Goal: Check status: Check status

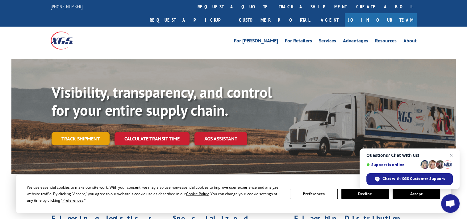
click at [70, 132] on link "Track shipment" at bounding box center [81, 138] width 58 height 13
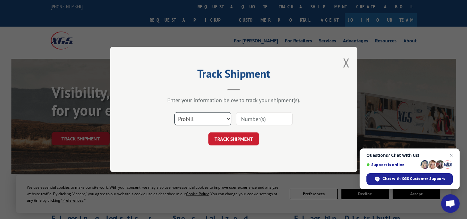
click at [199, 116] on select "Select category... Probill BOL PO" at bounding box center [202, 118] width 57 height 13
select select "po"
click at [174, 112] on select "Select category... Probill BOL PO" at bounding box center [202, 118] width 57 height 13
click at [258, 118] on input at bounding box center [264, 118] width 57 height 13
paste input "49522316"
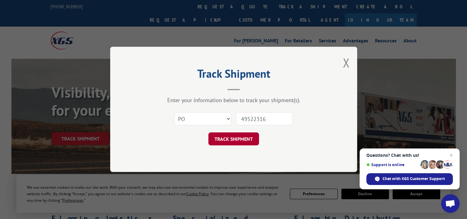
type input "49522316"
click at [236, 135] on button "TRACK SHIPMENT" at bounding box center [233, 138] width 51 height 13
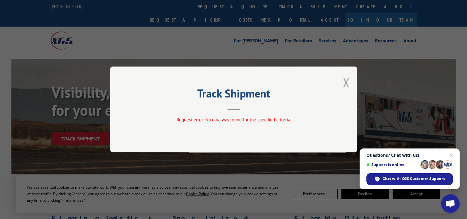
click at [346, 82] on button "Close modal" at bounding box center [346, 82] width 7 height 16
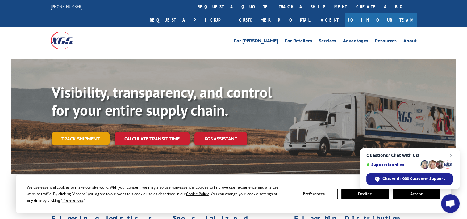
click at [97, 132] on link "Track shipment" at bounding box center [81, 138] width 58 height 13
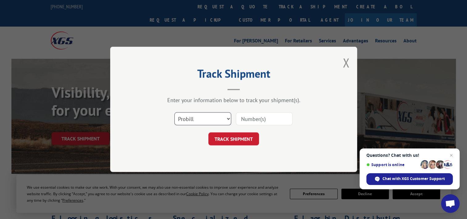
click at [190, 119] on select "Select category... Probill BOL PO" at bounding box center [202, 118] width 57 height 13
select select "po"
click at [174, 112] on select "Select category... Probill BOL PO" at bounding box center [202, 118] width 57 height 13
click at [253, 120] on input at bounding box center [264, 118] width 57 height 13
paste input "49522312"
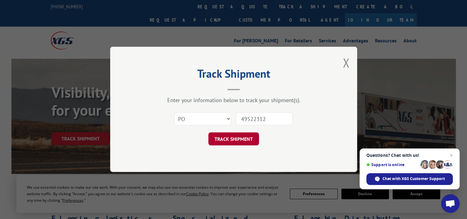
type input "49522312"
click at [244, 136] on button "TRACK SHIPMENT" at bounding box center [233, 138] width 51 height 13
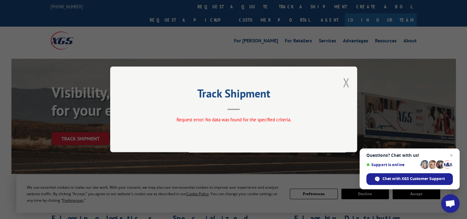
click at [345, 85] on button "Close modal" at bounding box center [346, 82] width 7 height 16
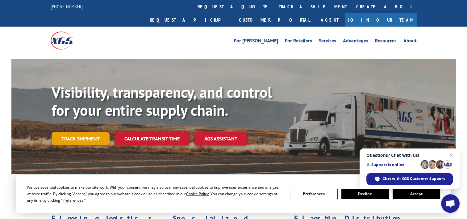
click at [59, 132] on link "Track shipment" at bounding box center [81, 138] width 58 height 13
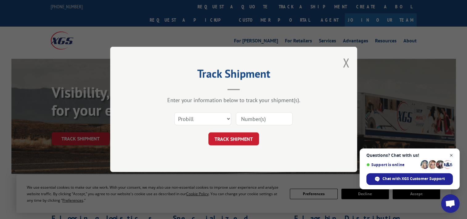
click at [452, 156] on span "Close chat" at bounding box center [452, 155] width 8 height 8
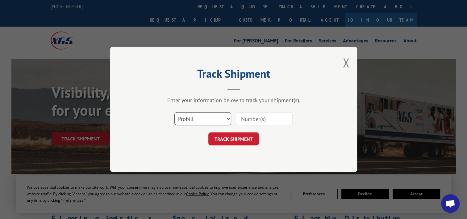
click at [220, 123] on select "Select category... Probill BOL PO" at bounding box center [202, 118] width 57 height 13
select select "po"
click at [174, 112] on select "Select category... Probill BOL PO" at bounding box center [202, 118] width 57 height 13
click at [253, 124] on input at bounding box center [264, 118] width 57 height 13
paste input "68546612"
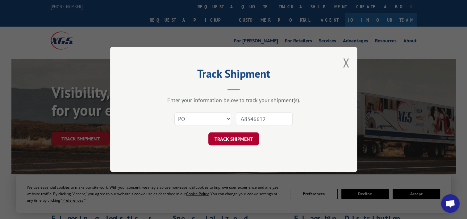
type input "68546612"
click at [249, 135] on button "TRACK SHIPMENT" at bounding box center [233, 138] width 51 height 13
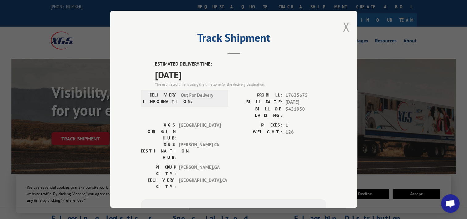
click at [343, 30] on button "Close modal" at bounding box center [346, 27] width 7 height 16
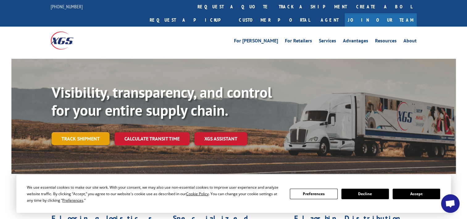
click at [89, 132] on link "Track shipment" at bounding box center [81, 138] width 58 height 13
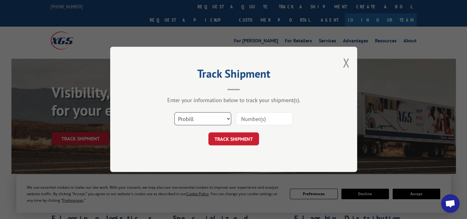
click at [208, 119] on select "Select category... Probill BOL PO" at bounding box center [202, 118] width 57 height 13
select select "po"
click at [174, 112] on select "Select category... Probill BOL PO" at bounding box center [202, 118] width 57 height 13
click at [278, 117] on input at bounding box center [264, 118] width 57 height 13
paste input "75529085"
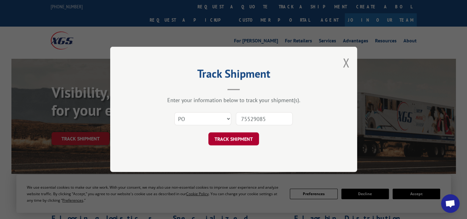
type input "75529085"
click at [245, 137] on button "TRACK SHIPMENT" at bounding box center [233, 138] width 51 height 13
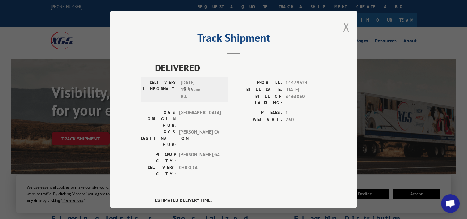
click at [344, 29] on button "Close modal" at bounding box center [346, 27] width 7 height 16
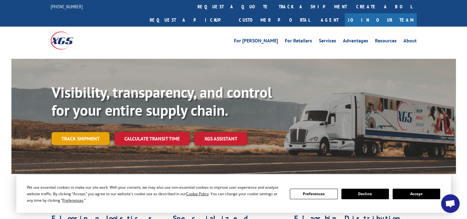
click at [66, 132] on link "Track shipment" at bounding box center [81, 138] width 58 height 13
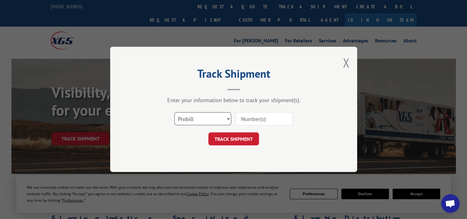
click at [179, 121] on select "Select category... Probill BOL PO" at bounding box center [202, 118] width 57 height 13
select select "po"
click at [174, 112] on select "Select category... Probill BOL PO" at bounding box center [202, 118] width 57 height 13
click at [274, 120] on input at bounding box center [264, 118] width 57 height 13
paste input "75529113"
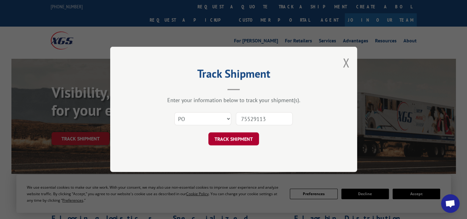
type input "75529113"
click at [240, 141] on button "TRACK SHIPMENT" at bounding box center [233, 138] width 51 height 13
